Goal: Find specific page/section: Find specific page/section

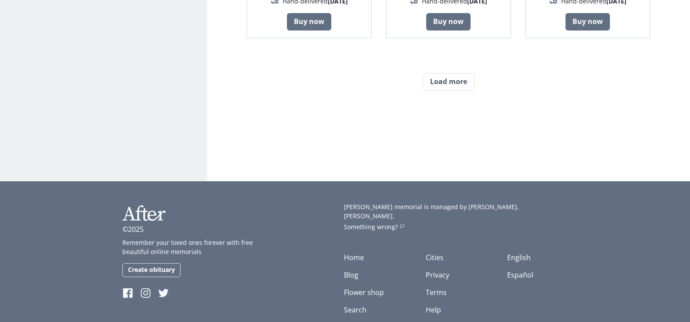
scroll to position [854, 0]
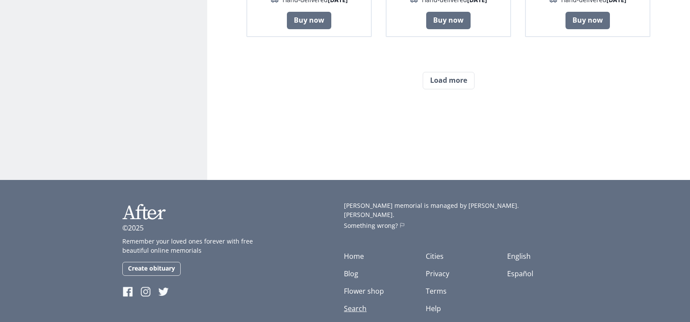
click at [358, 304] on link "Search" at bounding box center [355, 309] width 23 height 10
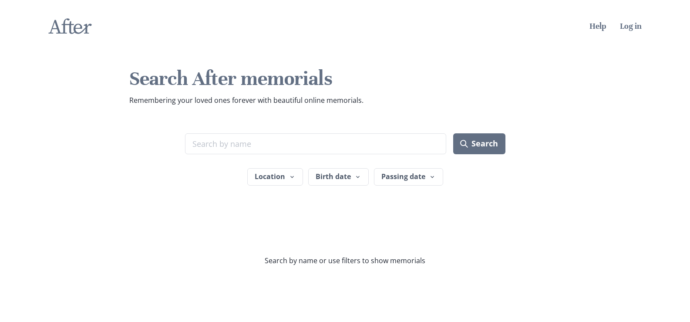
drag, startPoint x: 200, startPoint y: 142, endPoint x: 320, endPoint y: 207, distance: 136.4
click at [200, 142] on input "Search term" at bounding box center [316, 143] width 262 height 21
type input "[PERSON_NAME]"
click at [467, 140] on icon "submit" at bounding box center [464, 144] width 8 height 8
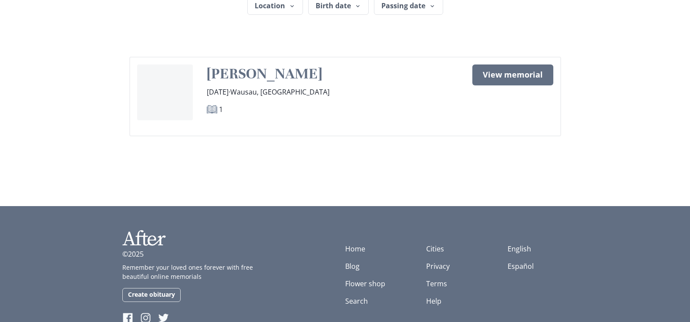
scroll to position [156, 0]
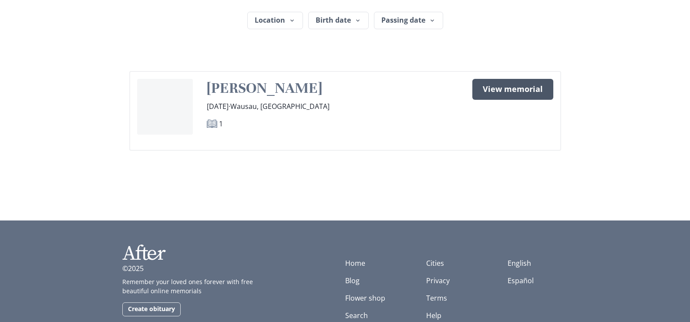
click at [500, 88] on link "View memorial" at bounding box center [513, 89] width 81 height 21
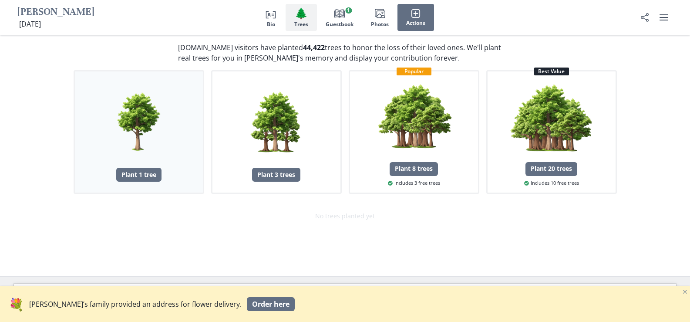
scroll to position [436, 0]
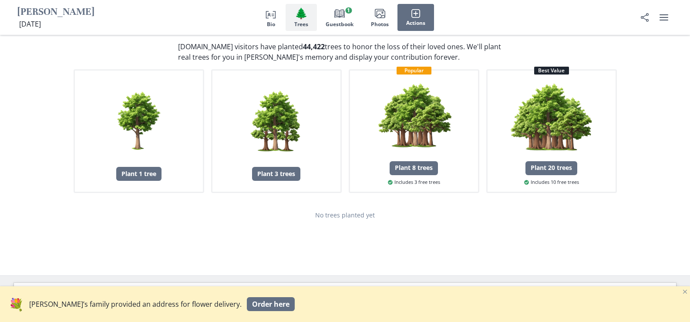
click at [114, 305] on p "[PERSON_NAME]’s family provided an address for flower delivery." at bounding box center [135, 304] width 213 height 10
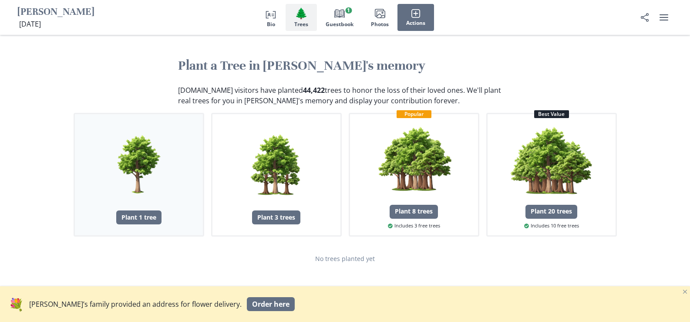
scroll to position [348, 0]
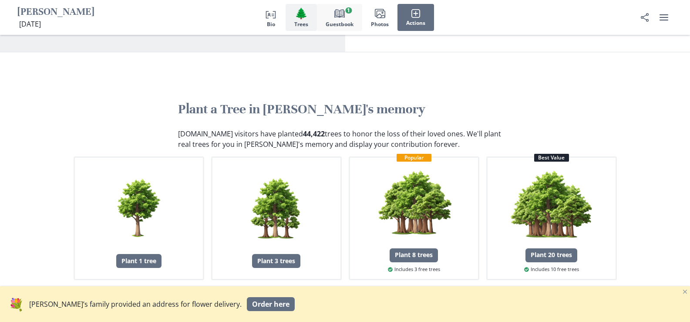
click at [342, 13] on icon "Book" at bounding box center [340, 13] width 10 height 10
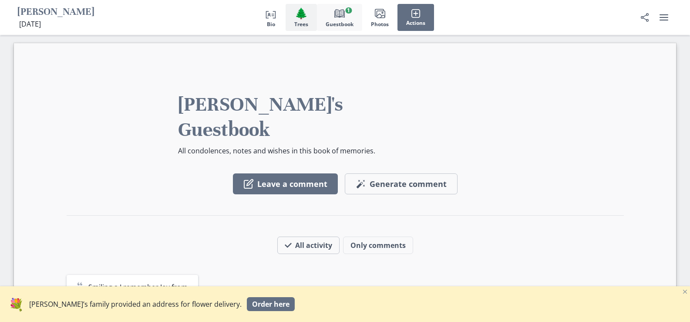
scroll to position [683, 0]
